Goal: Transaction & Acquisition: Purchase product/service

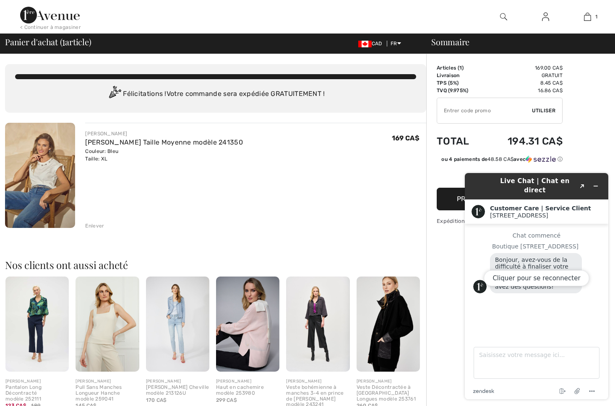
click at [44, 166] on img at bounding box center [40, 175] width 70 height 105
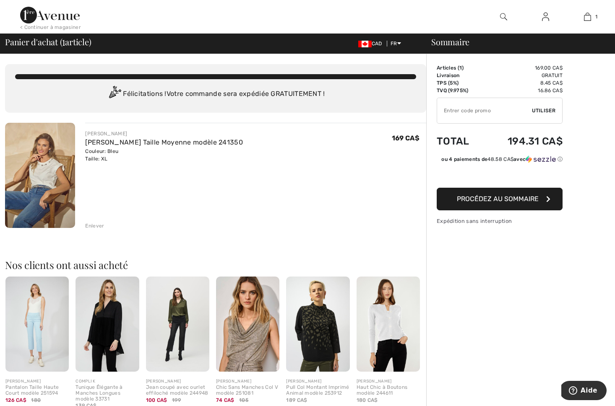
click at [44, 197] on img at bounding box center [40, 175] width 70 height 105
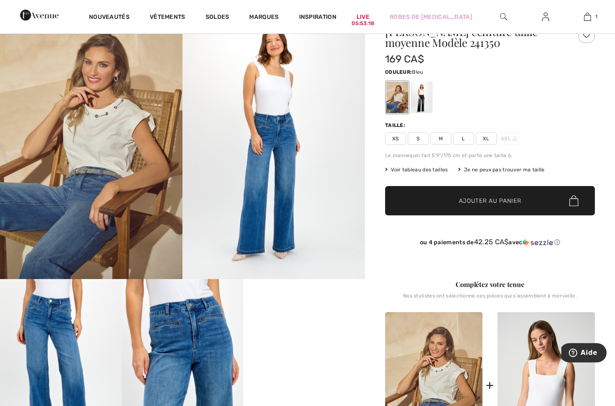
scroll to position [44, 0]
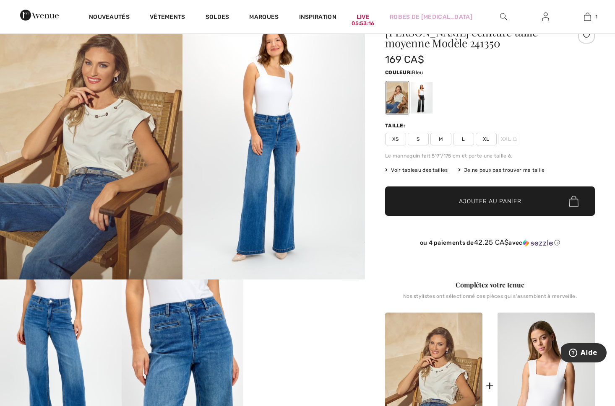
click at [430, 170] on span "Voir tableau des tailles" at bounding box center [416, 170] width 63 height 8
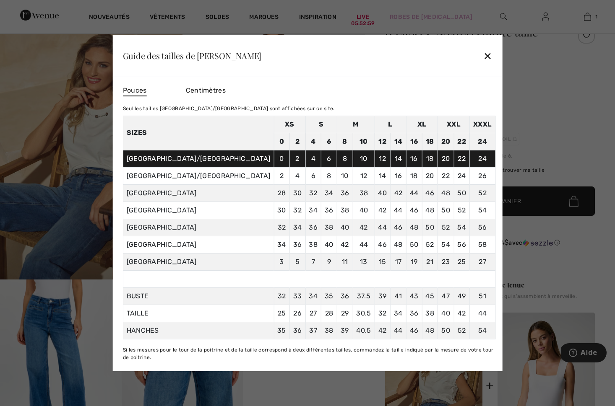
click at [562, 104] on div at bounding box center [307, 203] width 615 height 406
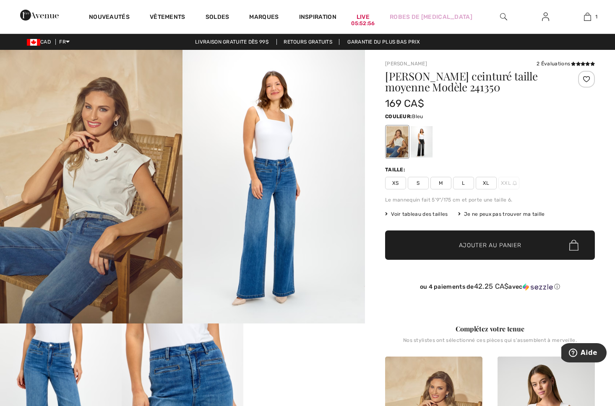
scroll to position [0, 0]
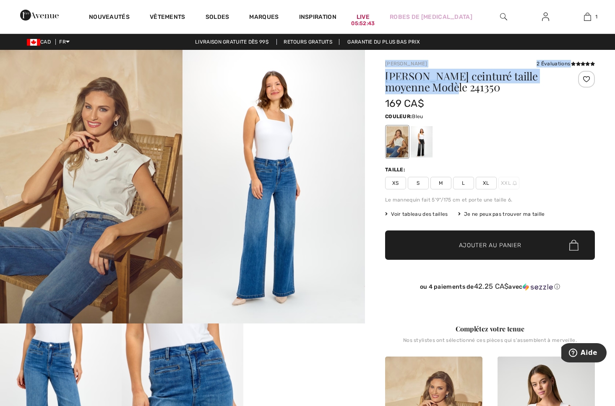
drag, startPoint x: 414, startPoint y: 91, endPoint x: 376, endPoint y: 65, distance: 46.2
click at [376, 65] on div "Frank Lyman 2 Évaluations 2 Évaluations Jean ceinturé taille moyenne Modèle 241…" at bounding box center [490, 401] width 250 height 703
copy div "Frank Lyman 2 Évaluations 2 Évaluations Jean ceinturé taille moyenne Modèle 241…"
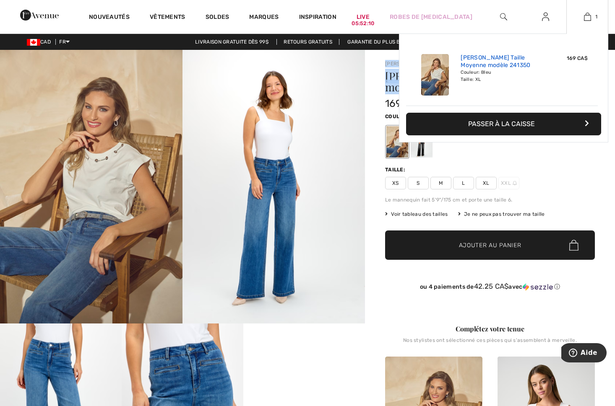
click at [492, 58] on link "[PERSON_NAME] Taille Moyenne modèle 241350" at bounding box center [501, 61] width 83 height 15
click at [585, 17] on img at bounding box center [587, 17] width 7 height 10
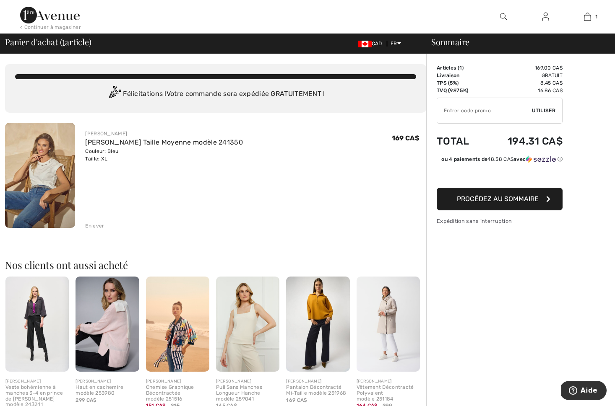
click at [92, 225] on div "Enlever" at bounding box center [94, 226] width 19 height 8
